Goal: Task Accomplishment & Management: Use online tool/utility

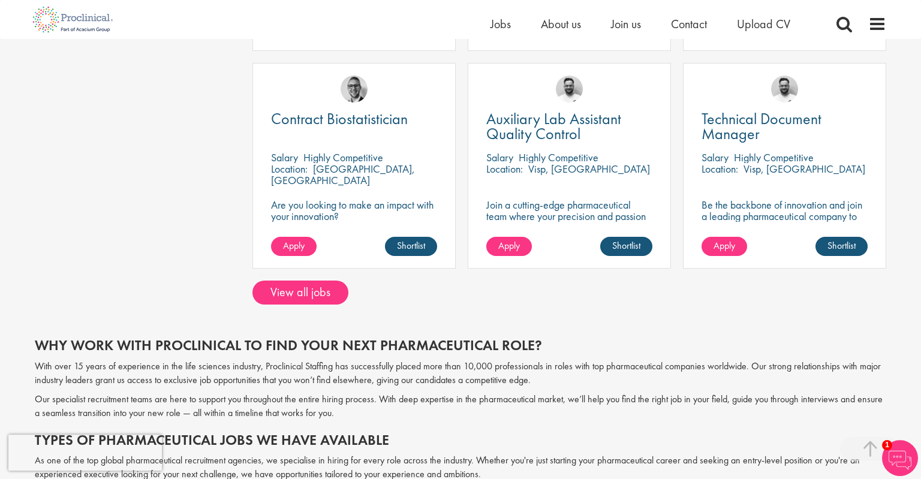
scroll to position [890, 0]
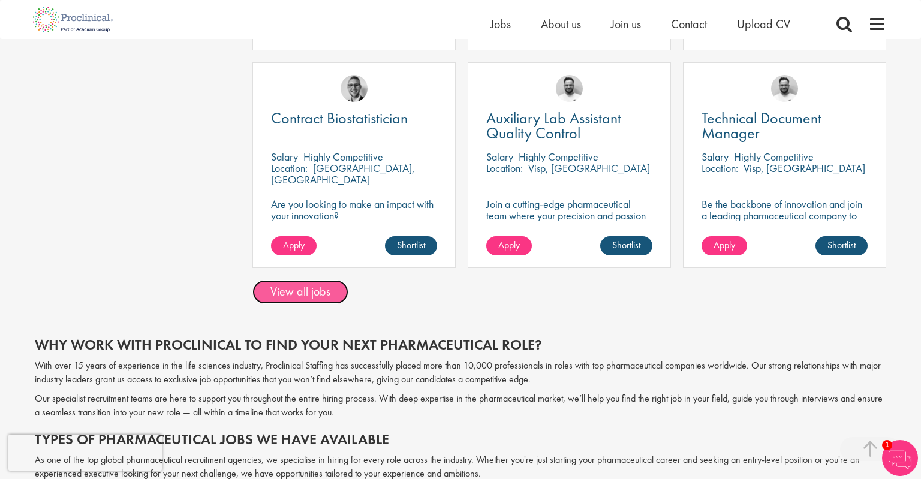
click at [301, 293] on link "View all jobs" at bounding box center [300, 292] width 96 height 24
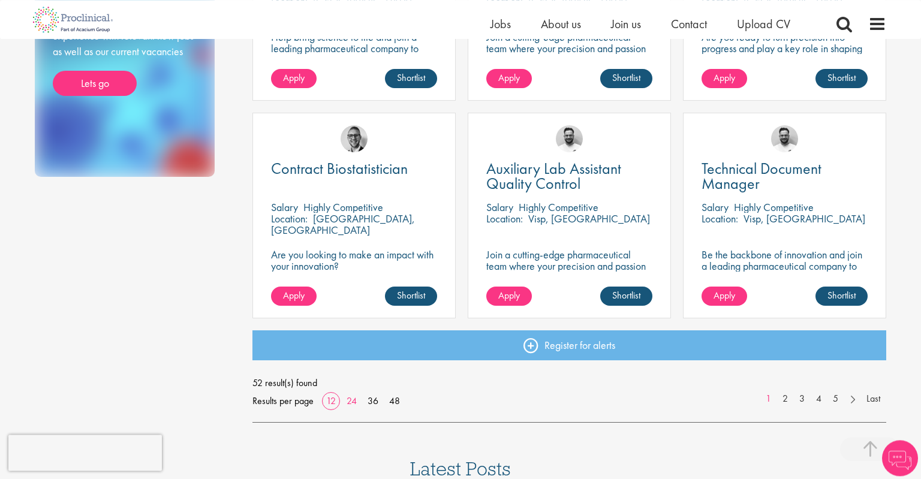
scroll to position [811, 0]
click at [347, 398] on link "24" at bounding box center [351, 401] width 19 height 13
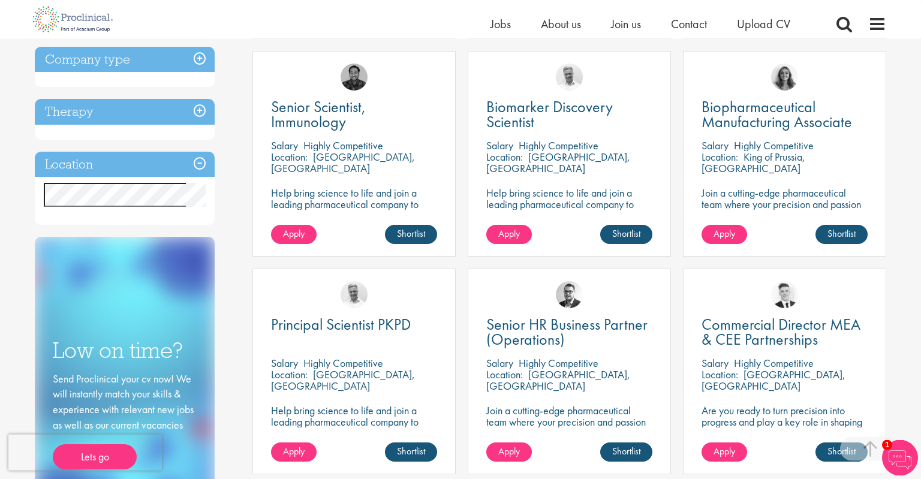
scroll to position [431, 0]
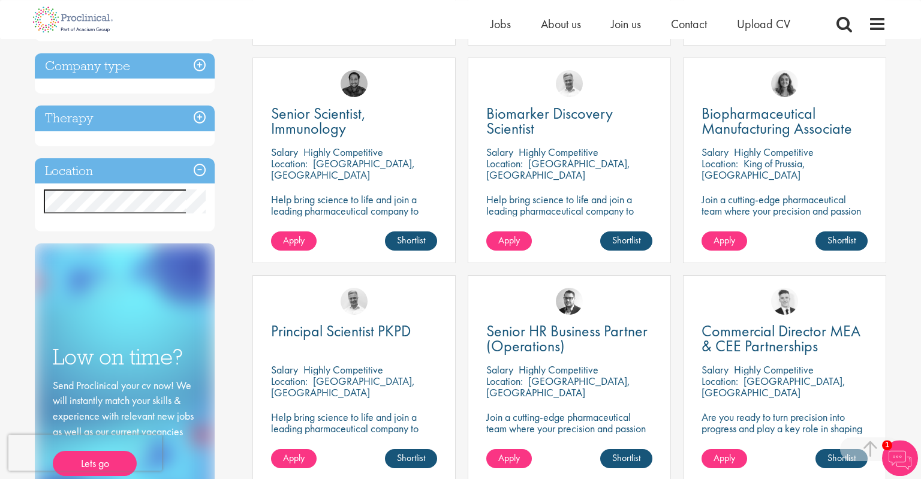
click at [183, 171] on h3 "Location" at bounding box center [125, 171] width 180 height 26
click at [200, 170] on h3 "Location" at bounding box center [125, 171] width 180 height 26
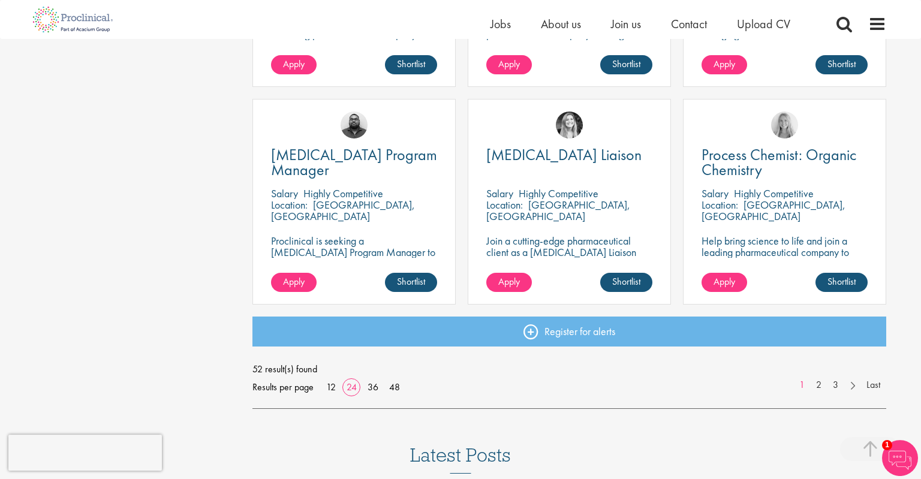
scroll to position [1696, 0]
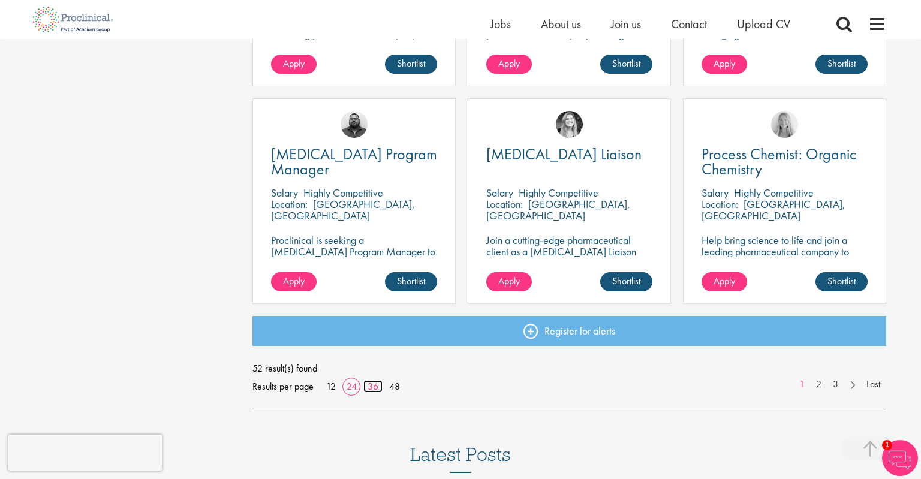
click at [371, 387] on link "36" at bounding box center [372, 386] width 19 height 13
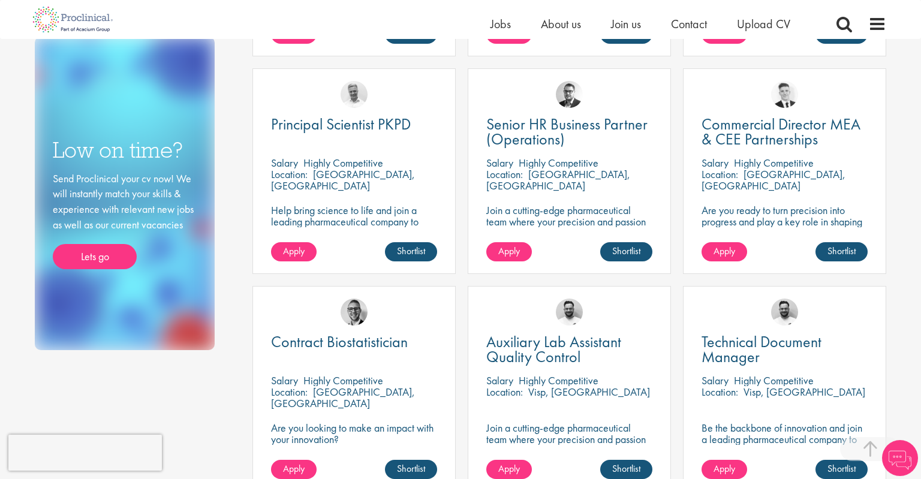
scroll to position [638, 0]
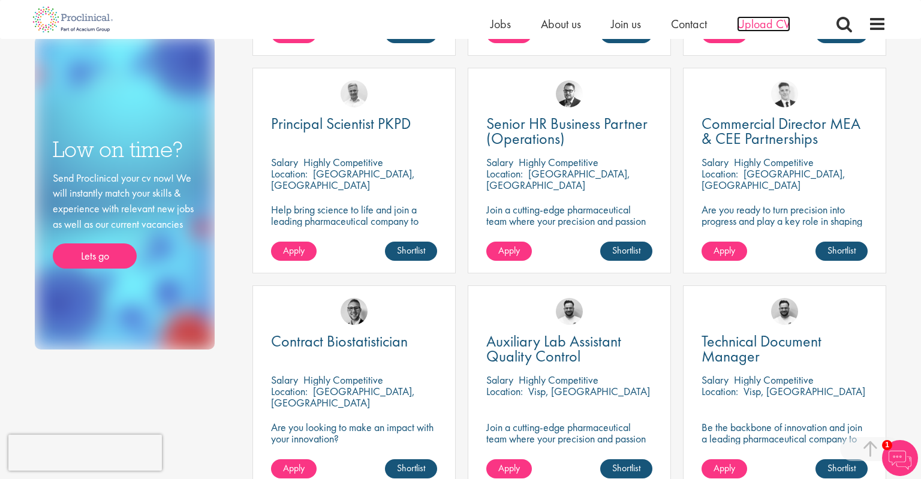
click at [773, 19] on span "Upload CV" at bounding box center [763, 24] width 53 height 16
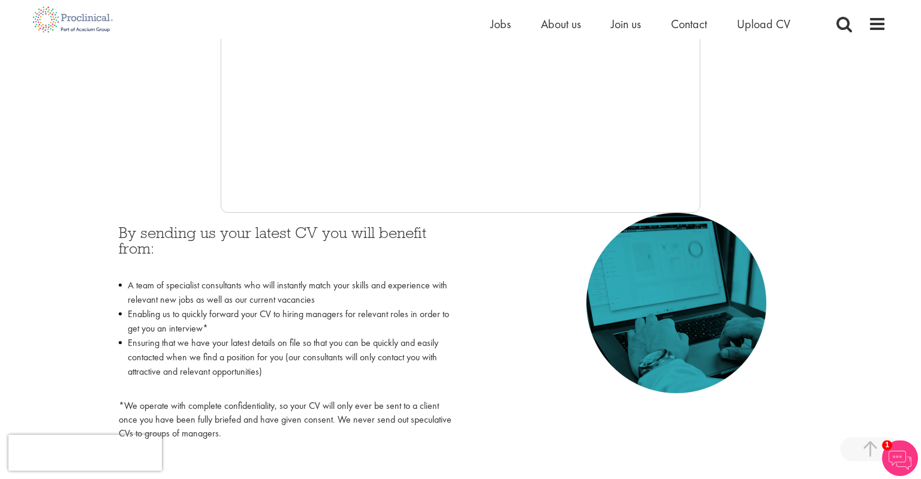
scroll to position [386, 0]
